Goal: Check status

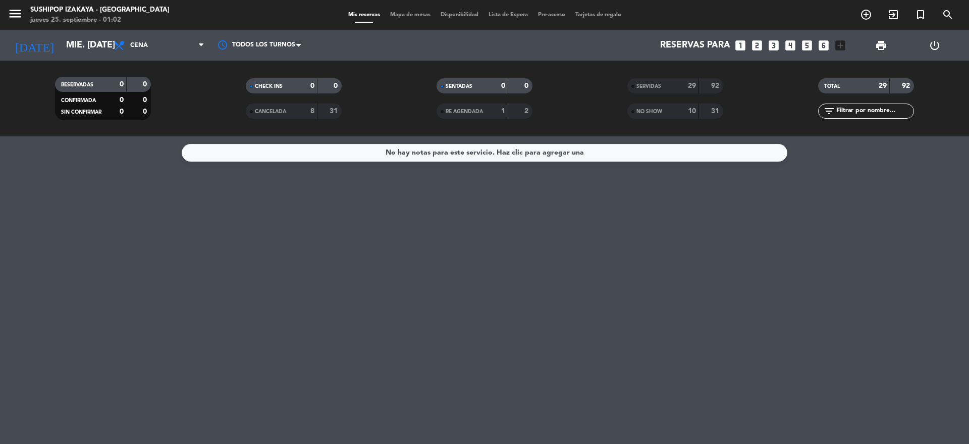
click at [422, 228] on div "No hay notas para este servicio. Haz clic para agregar una" at bounding box center [484, 289] width 969 height 307
click at [286, 116] on div "CANCELADA" at bounding box center [271, 111] width 46 height 12
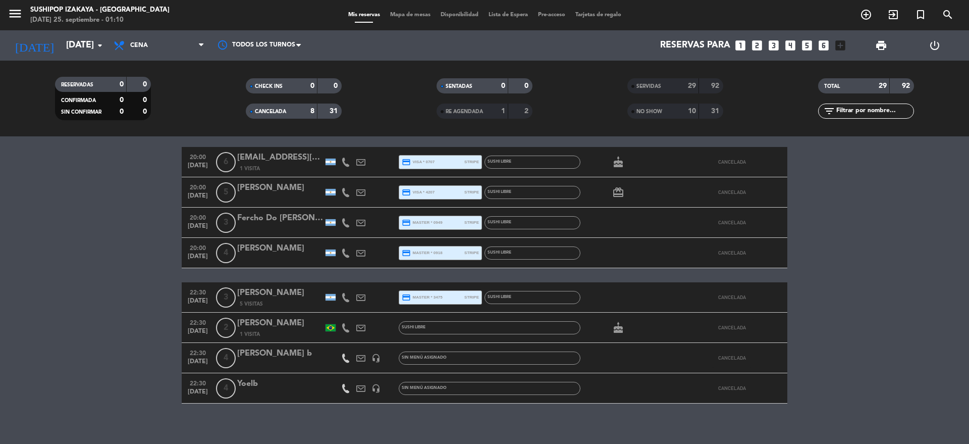
scroll to position [46, 0]
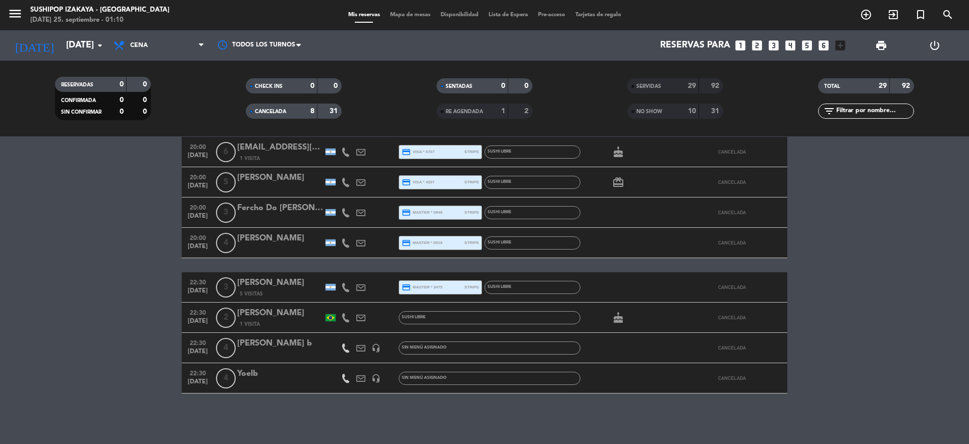
click at [496, 108] on div "1" at bounding box center [496, 111] width 20 height 12
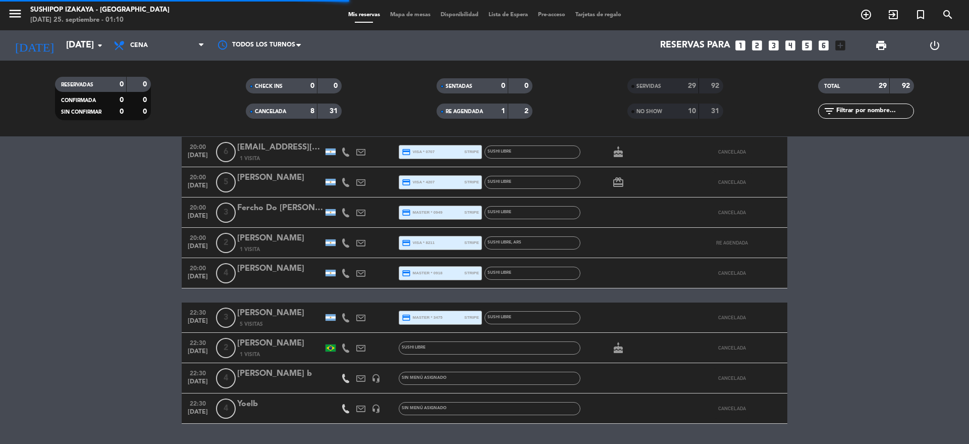
click at [262, 107] on div "CANCELADA" at bounding box center [271, 111] width 46 height 12
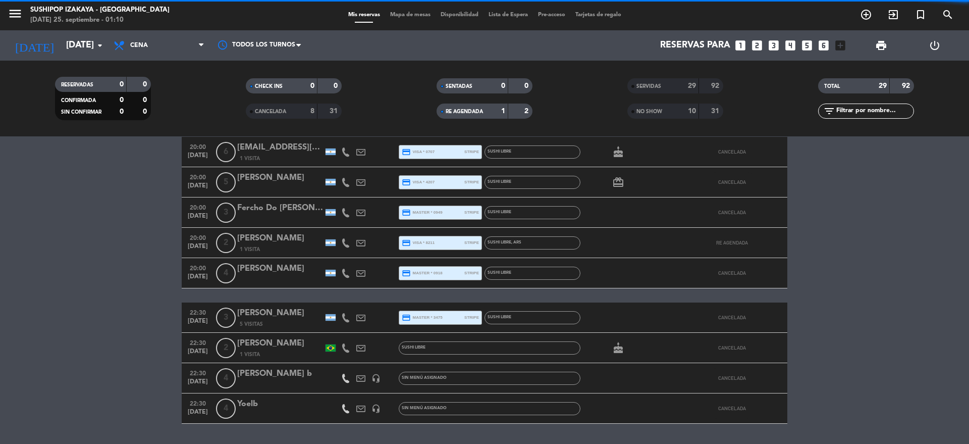
scroll to position [0, 0]
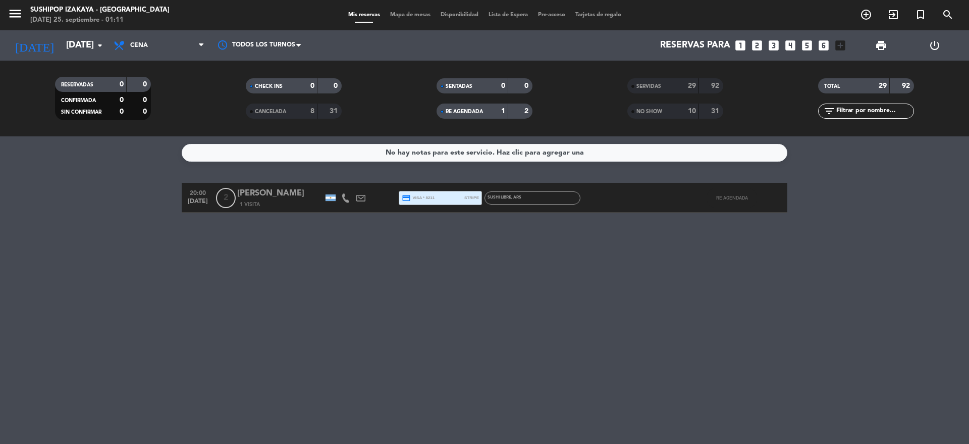
click at [505, 108] on div "1" at bounding box center [496, 111] width 20 height 12
click at [655, 114] on span "NO SHOW" at bounding box center [649, 111] width 26 height 5
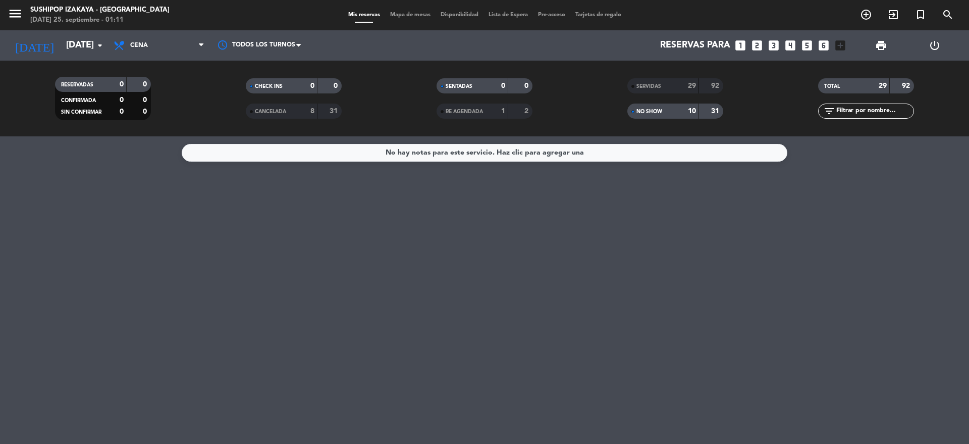
click at [673, 110] on div "NO SHOW" at bounding box center [653, 111] width 46 height 12
click at [677, 113] on div "10" at bounding box center [686, 111] width 20 height 12
